Goal: Obtain resource: Obtain resource

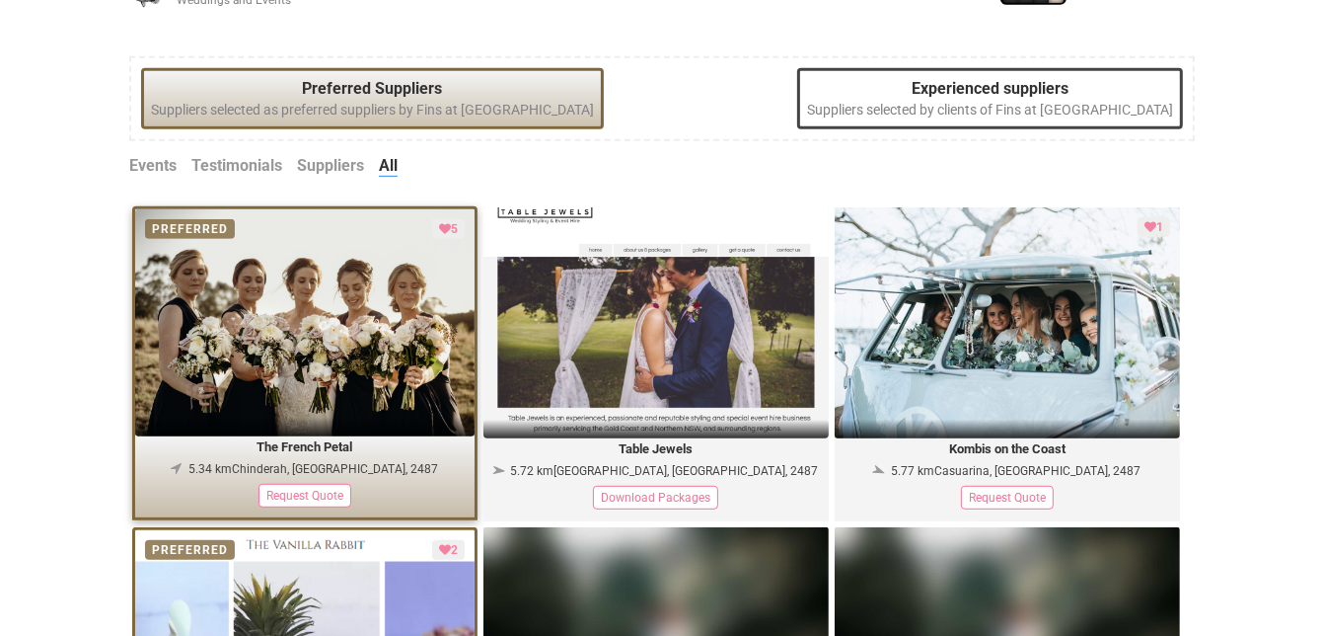
scroll to position [790, 0]
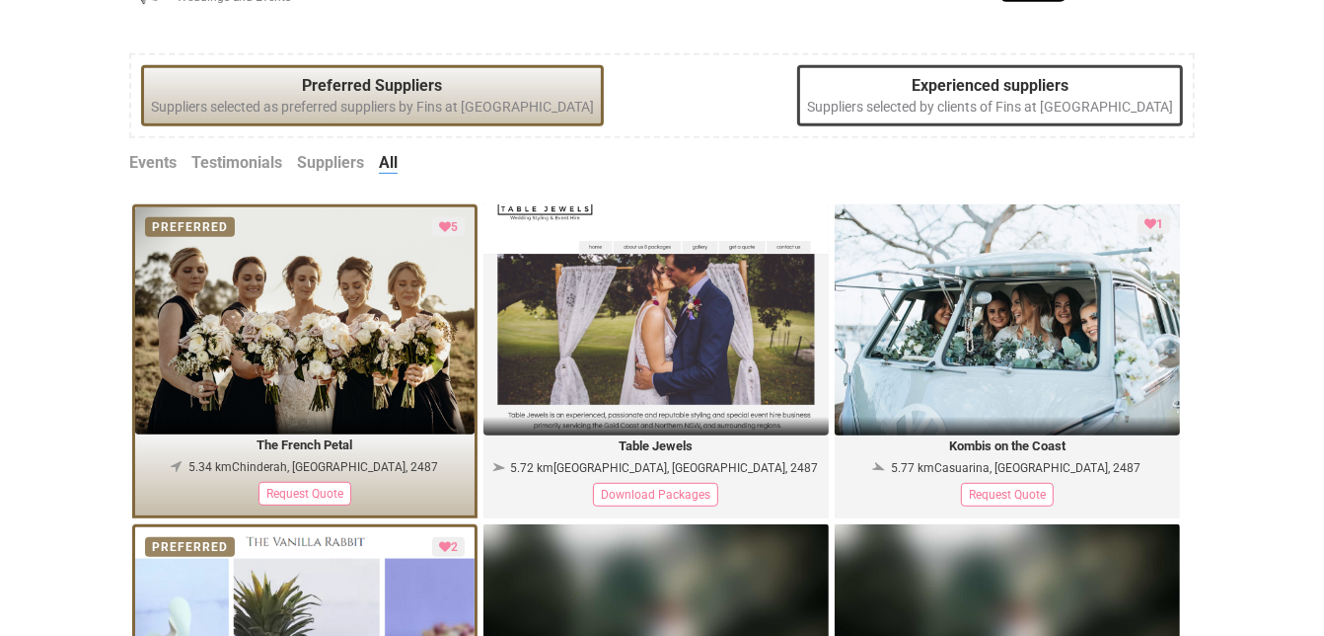
click at [350, 164] on link "Suppliers" at bounding box center [330, 163] width 67 height 23
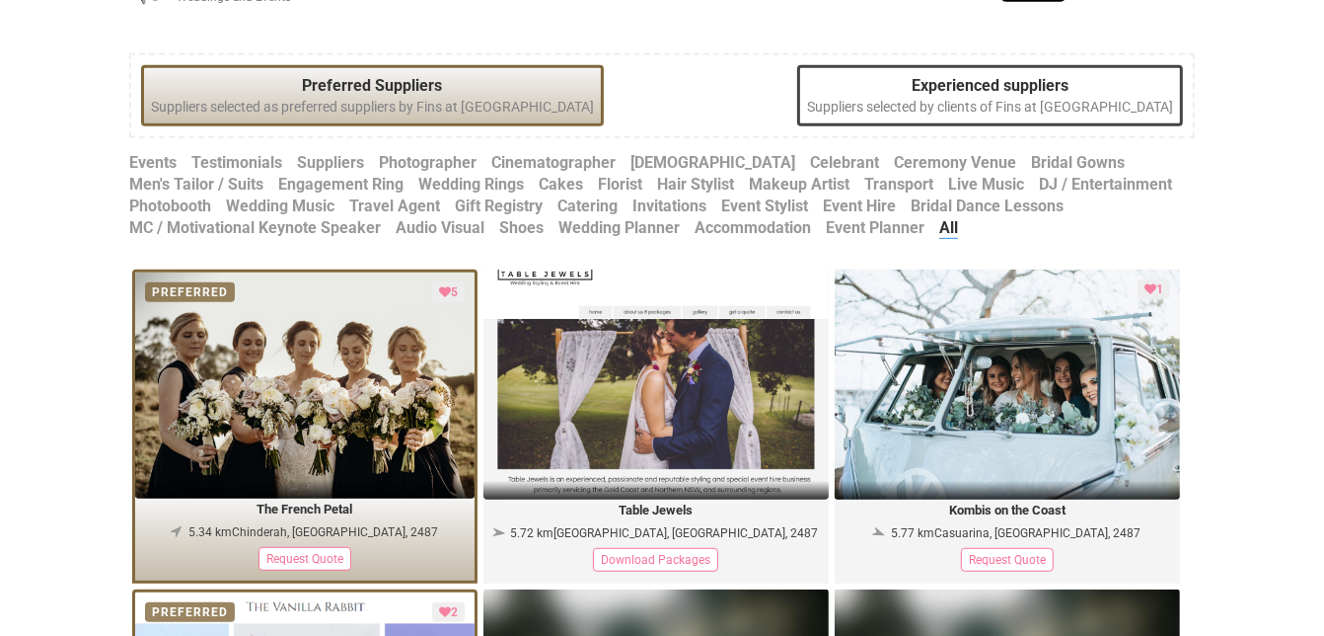
click at [721, 210] on link "Event Stylist" at bounding box center [764, 206] width 87 height 23
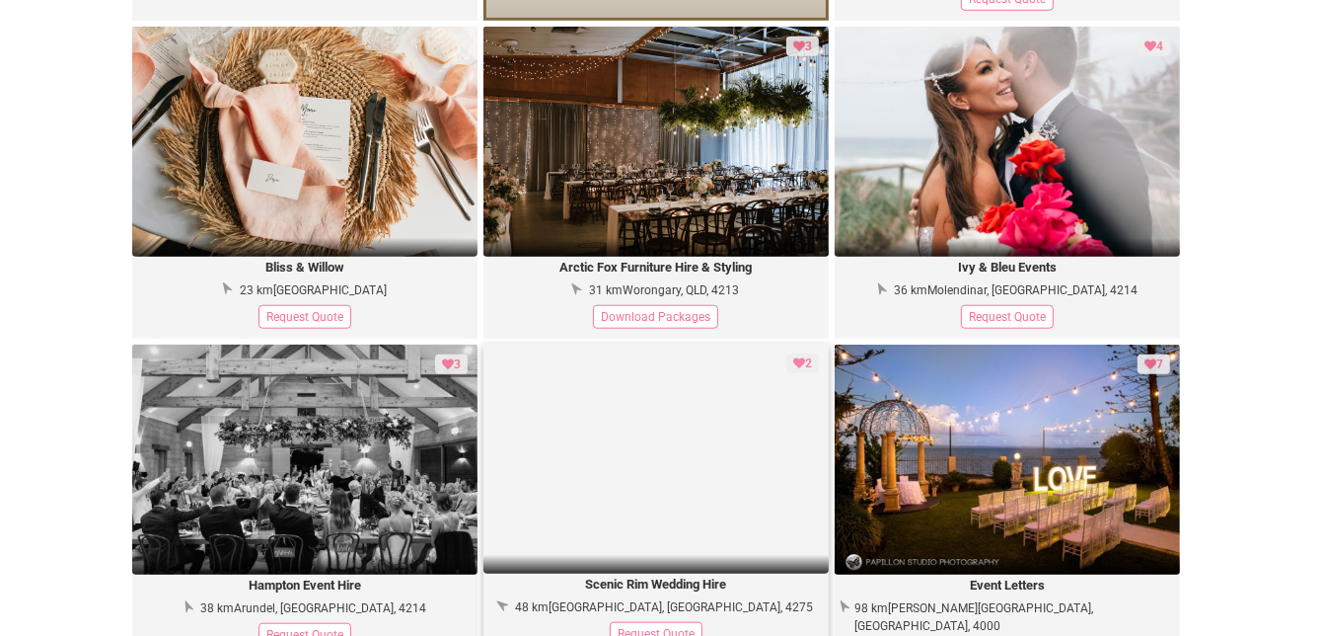
scroll to position [1384, 0]
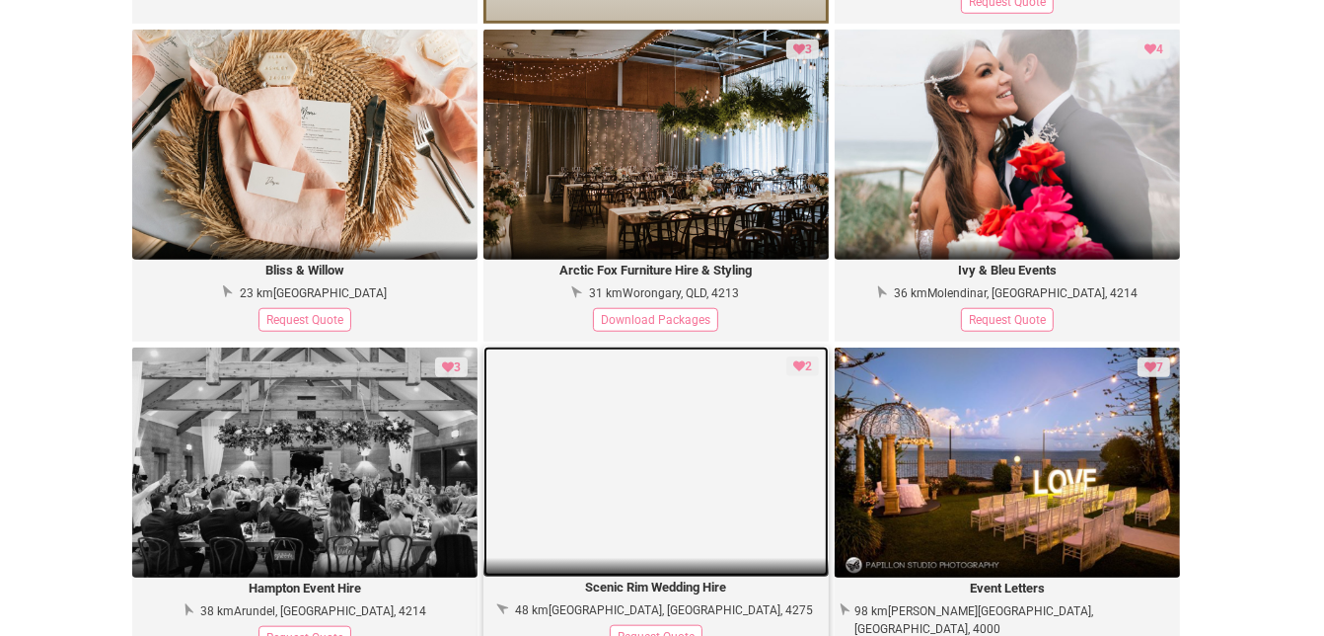
click at [666, 481] on img at bounding box center [656, 461] width 345 height 231
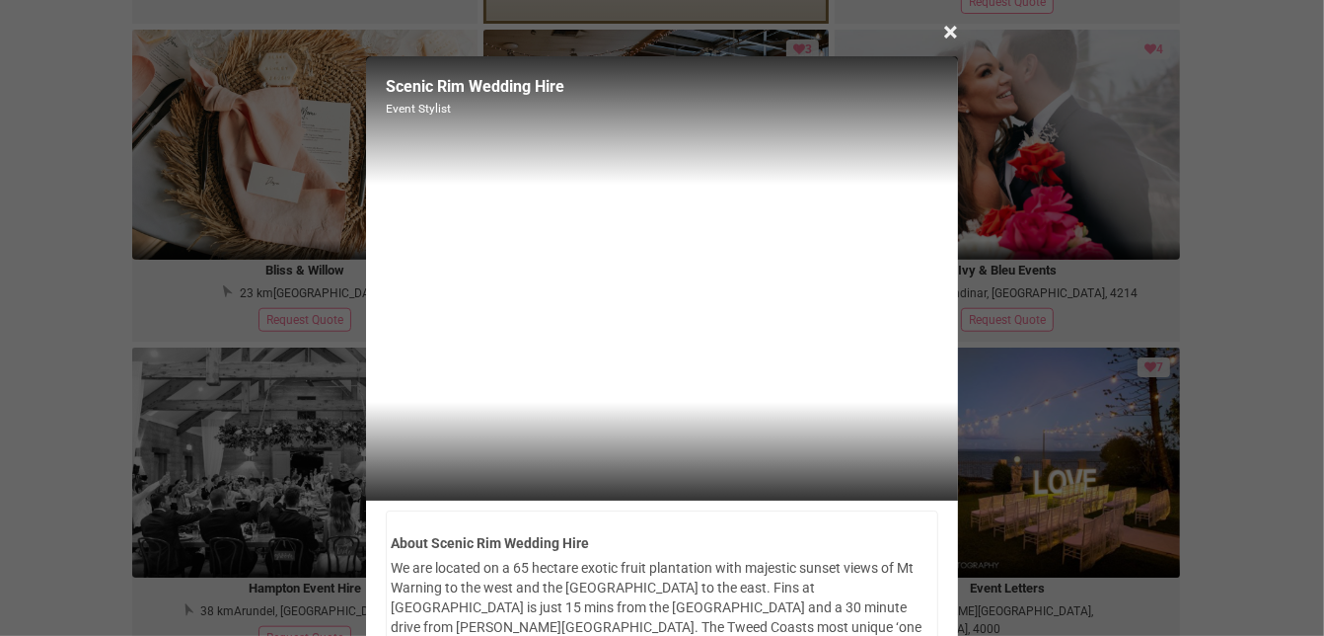
scroll to position [25, 0]
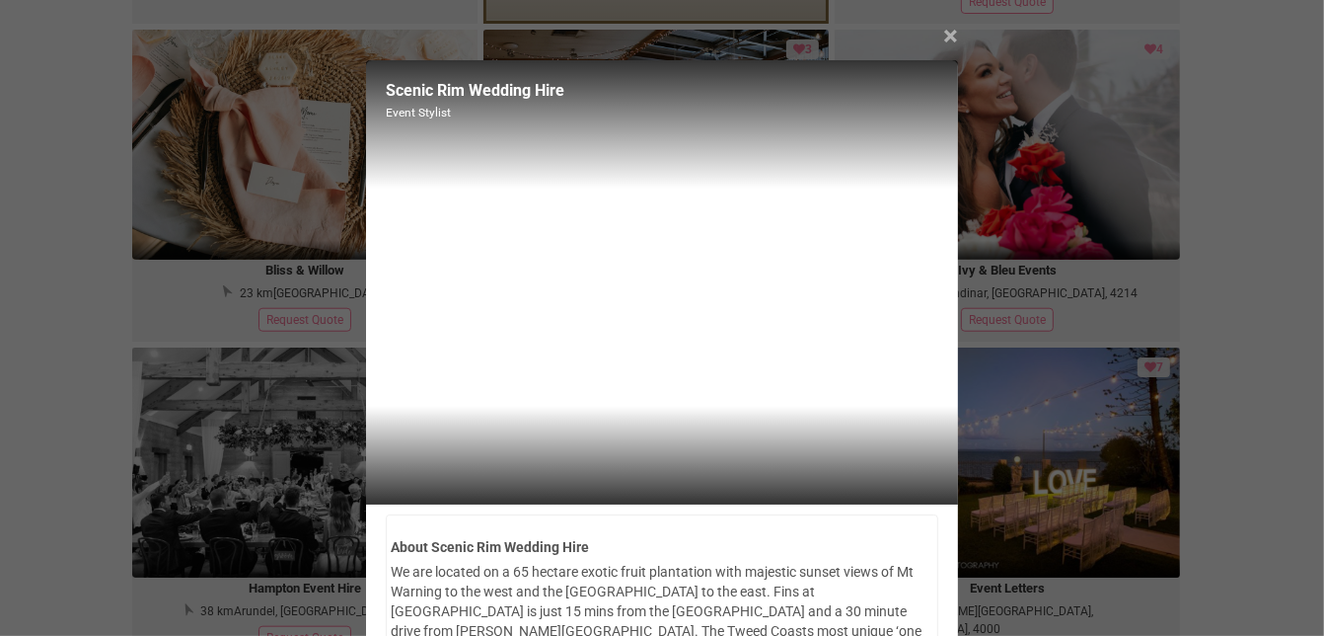
click at [946, 34] on span "×" at bounding box center [950, 36] width 15 height 33
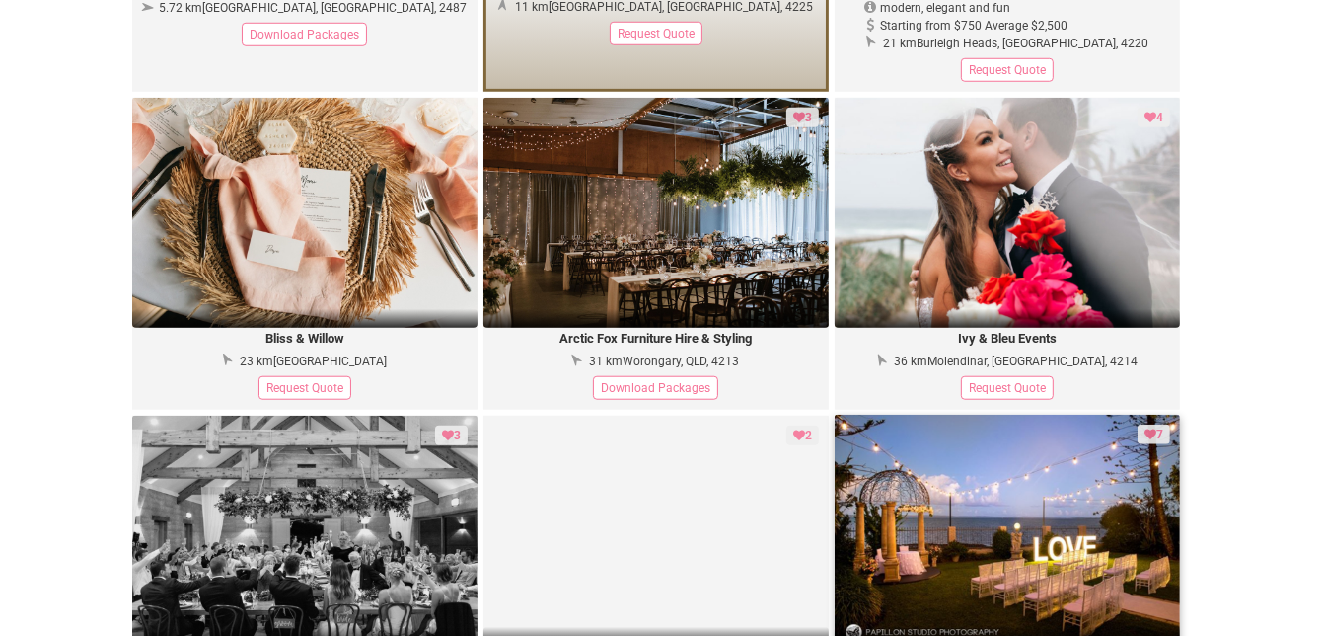
scroll to position [1313, 0]
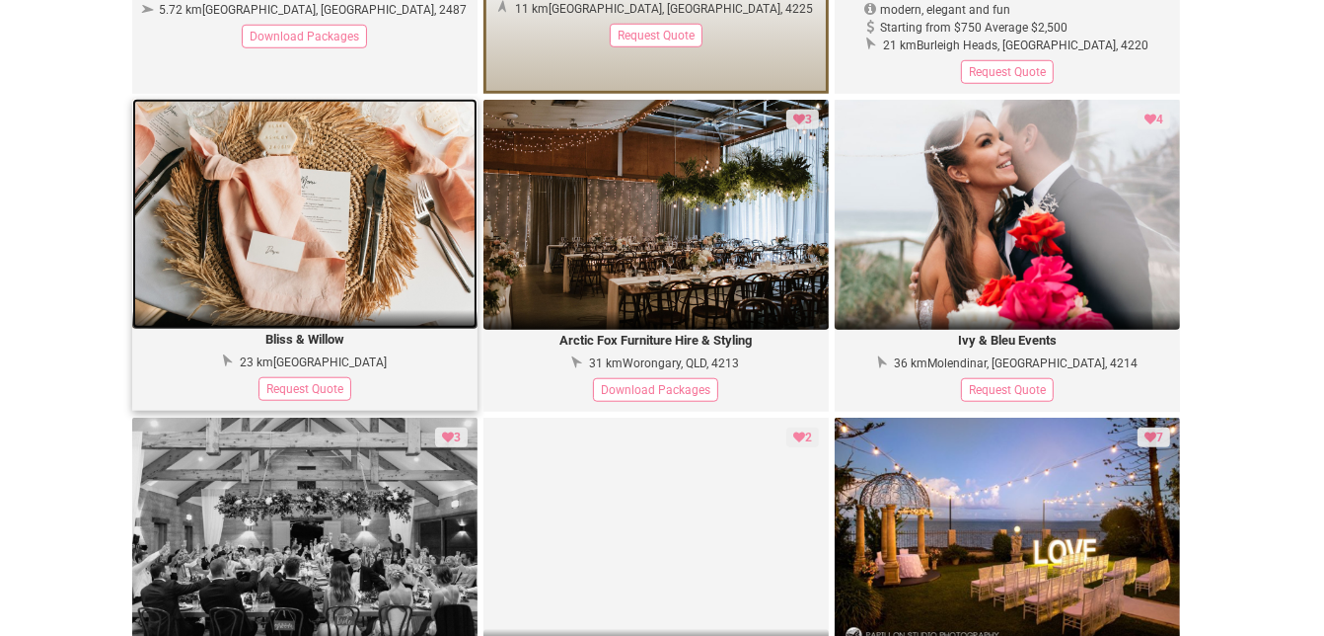
click at [210, 254] on img at bounding box center [304, 214] width 345 height 231
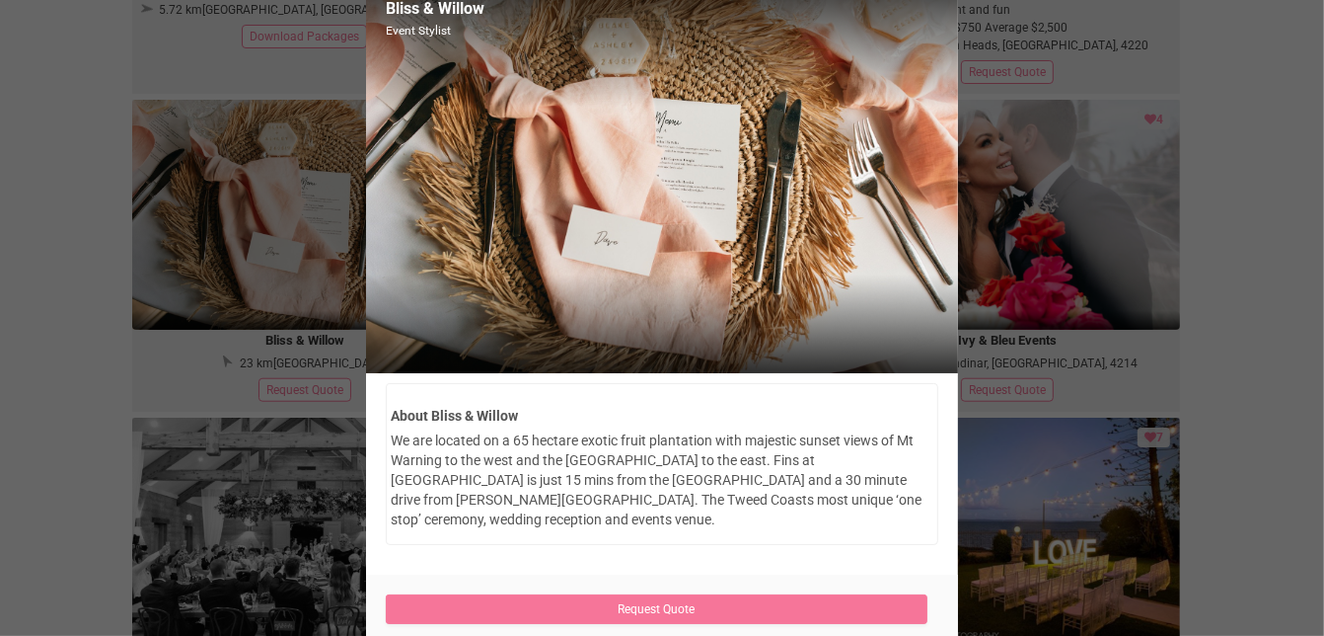
scroll to position [0, 0]
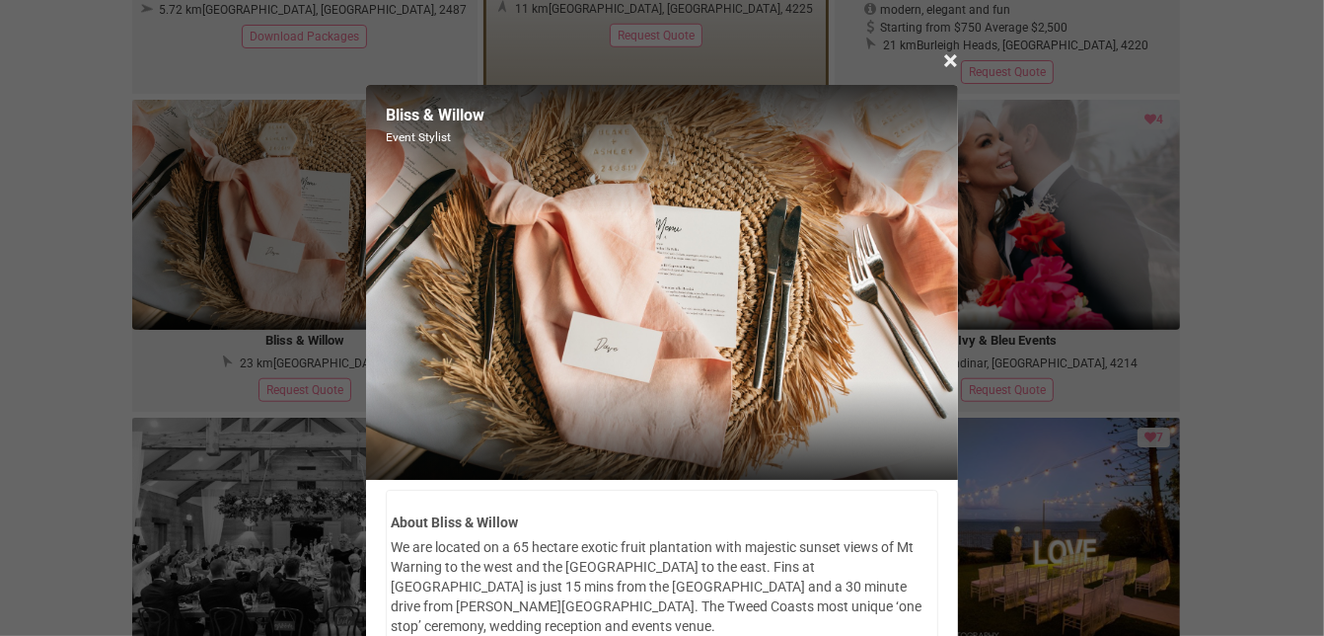
click at [446, 118] on legend "Bliss & Willow" at bounding box center [435, 116] width 99 height 23
click at [412, 119] on legend "Bliss & Willow" at bounding box center [435, 116] width 99 height 23
click at [958, 60] on div "× Close Bliss & Willow Event Stylist About Bliss & Willow We are located on a 6…" at bounding box center [662, 318] width 1324 height 636
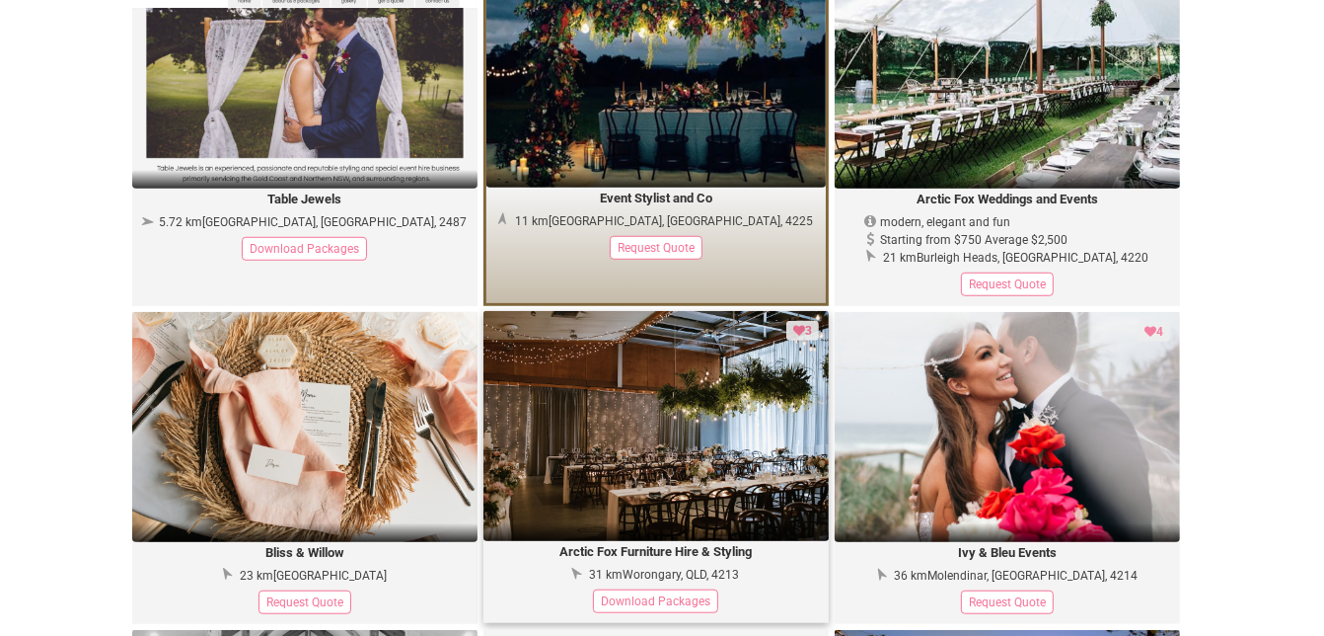
scroll to position [1098, 0]
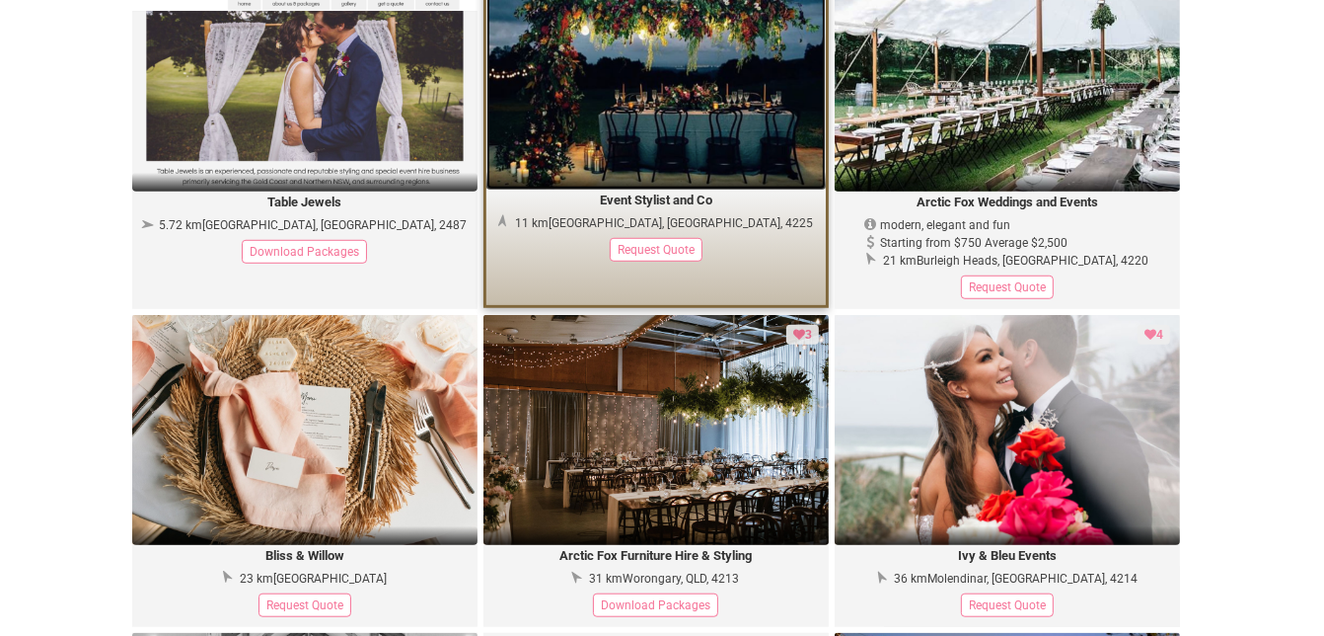
click at [689, 99] on img at bounding box center [656, 76] width 339 height 227
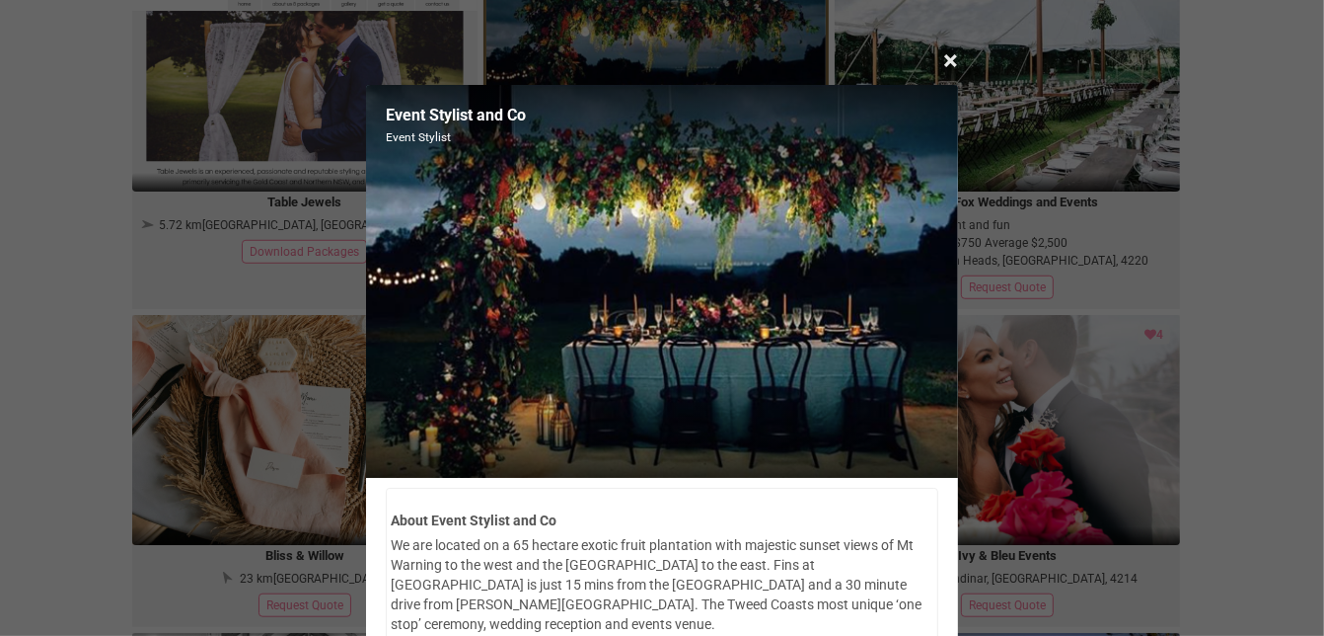
scroll to position [104, 0]
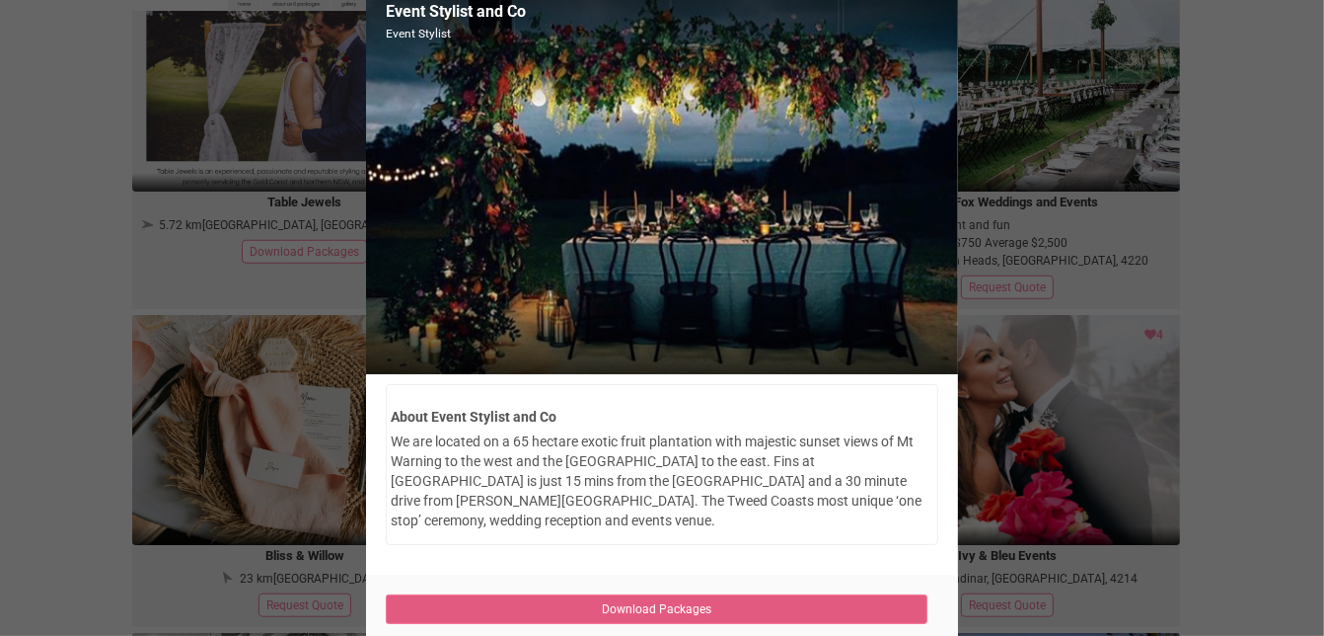
click at [702, 594] on link "Download Packages" at bounding box center [657, 609] width 542 height 30
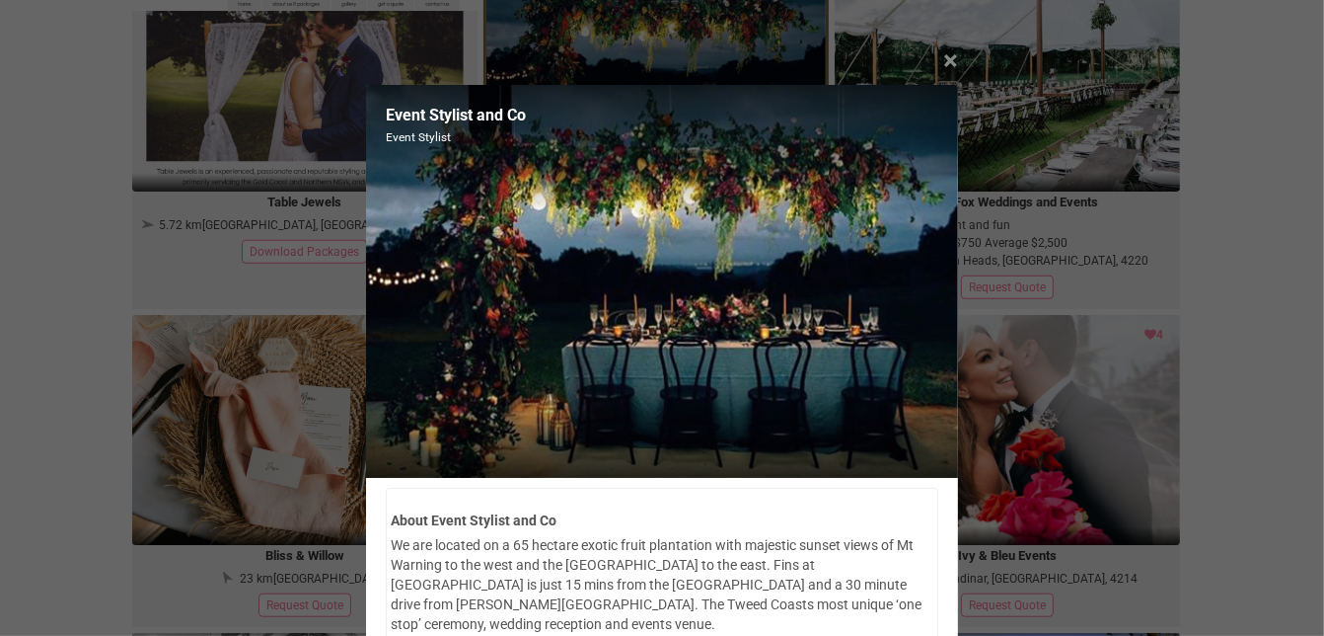
click at [947, 58] on span "×" at bounding box center [950, 60] width 15 height 33
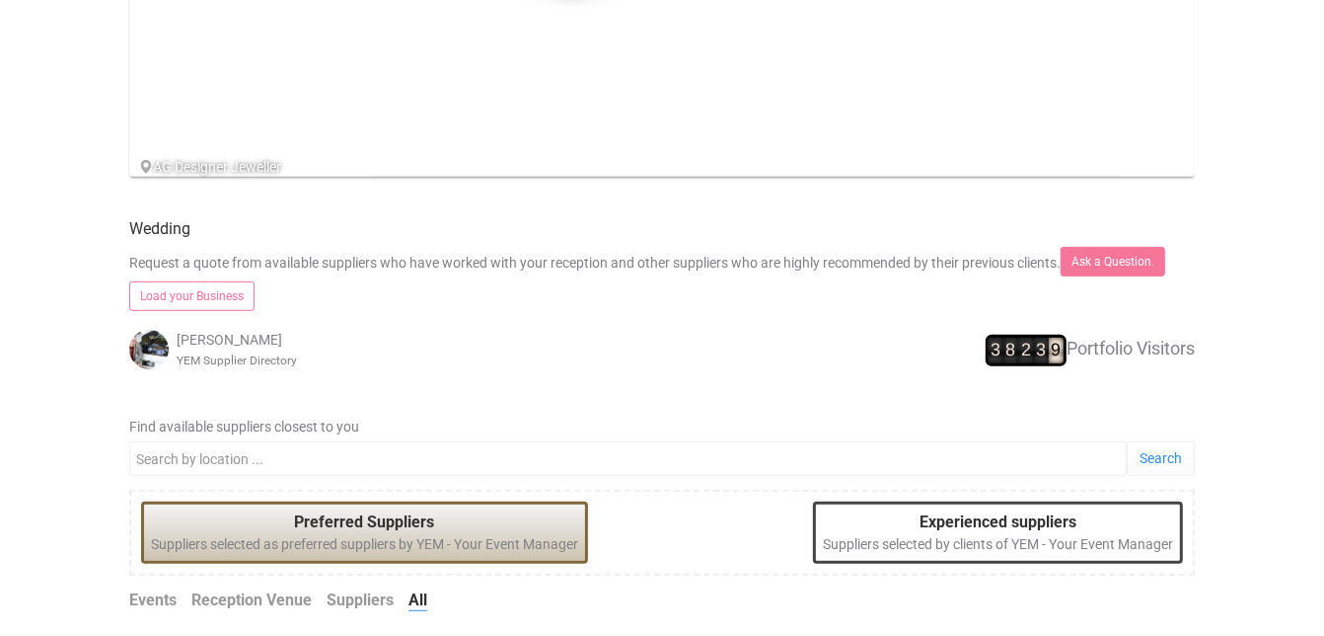
scroll to position [643, 0]
